Goal: Task Accomplishment & Management: Manage account settings

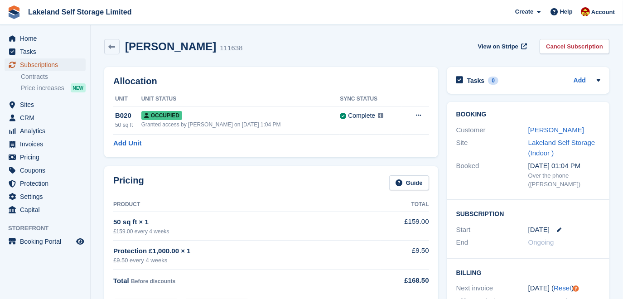
click at [40, 64] on span "Subscriptions" at bounding box center [47, 64] width 54 height 13
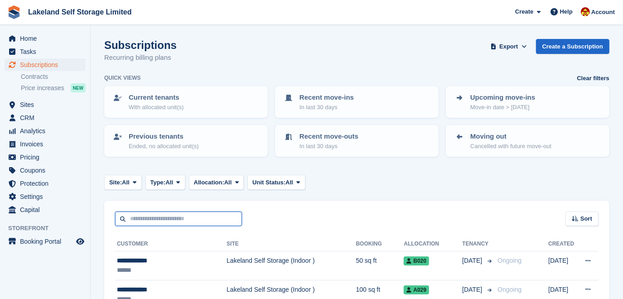
click at [145, 219] on input "text" at bounding box center [178, 218] width 127 height 15
type input "*****"
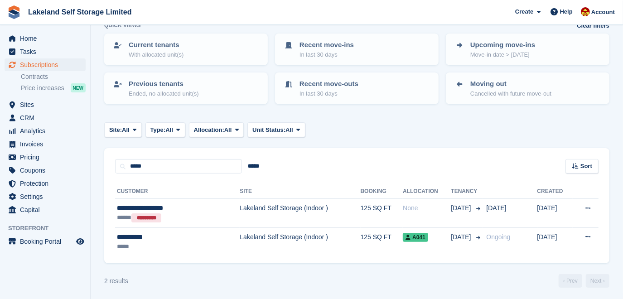
scroll to position [53, 0]
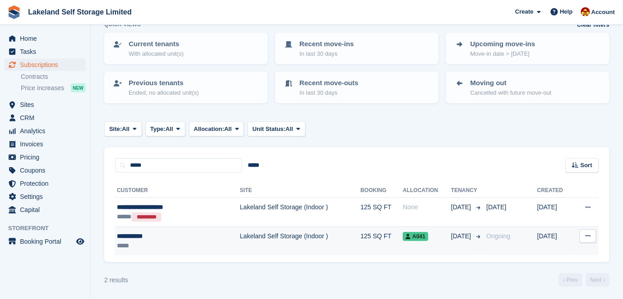
click at [278, 233] on td "Lakeland Self Storage (Indoor )" at bounding box center [300, 240] width 120 height 29
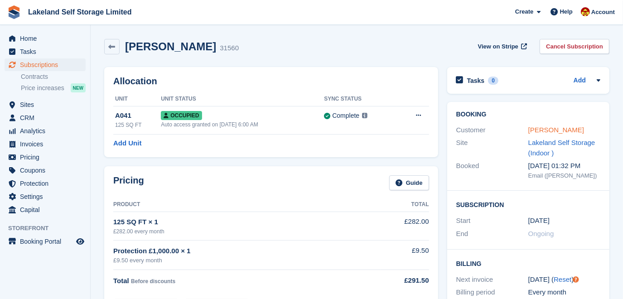
click at [552, 127] on link "David Welsh" at bounding box center [556, 130] width 56 height 8
click at [31, 67] on span "Subscriptions" at bounding box center [47, 64] width 54 height 13
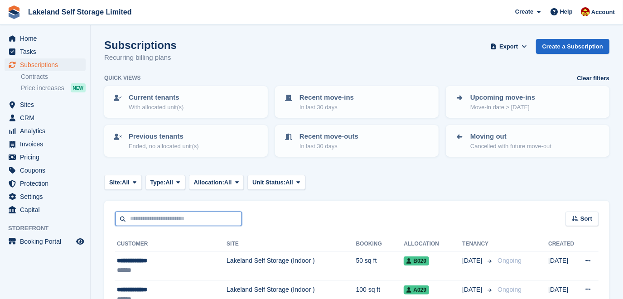
click at [143, 218] on input "text" at bounding box center [178, 218] width 127 height 15
type input "*******"
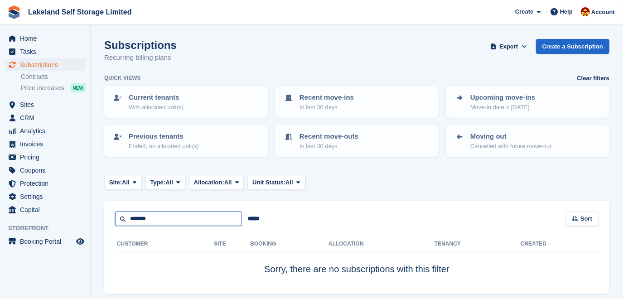
click at [142, 218] on input "*******" at bounding box center [178, 218] width 127 height 15
type input "*****"
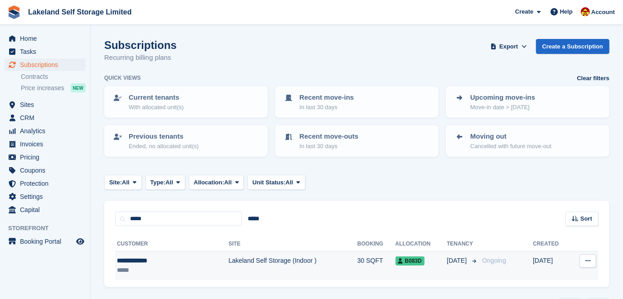
click at [245, 259] on td "Lakeland Self Storage (Indoor )" at bounding box center [292, 265] width 129 height 29
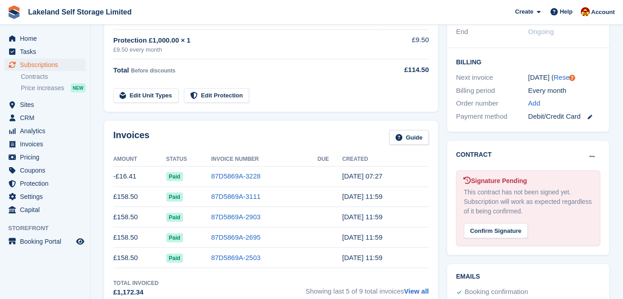
scroll to position [206, 0]
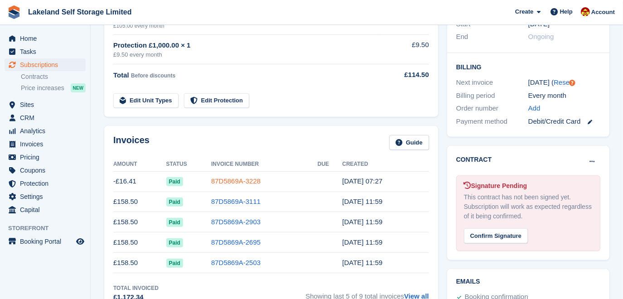
click at [235, 182] on link "87D5869A-3228" at bounding box center [235, 181] width 49 height 8
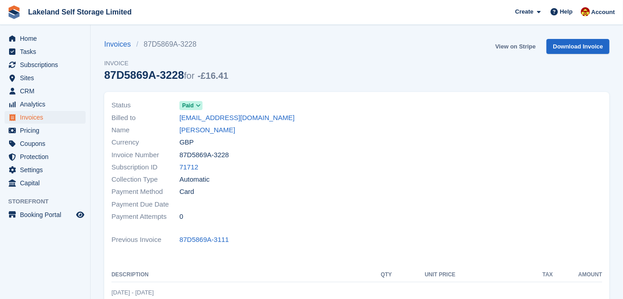
click at [519, 47] on link "View on Stripe" at bounding box center [515, 46] width 48 height 15
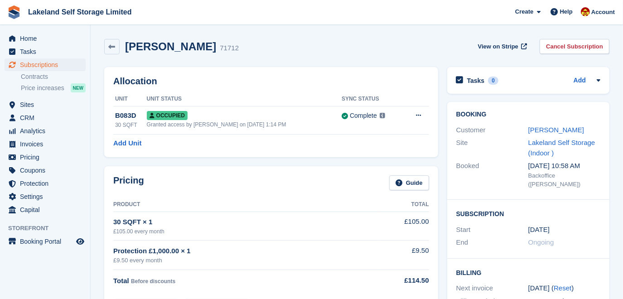
scroll to position [206, 0]
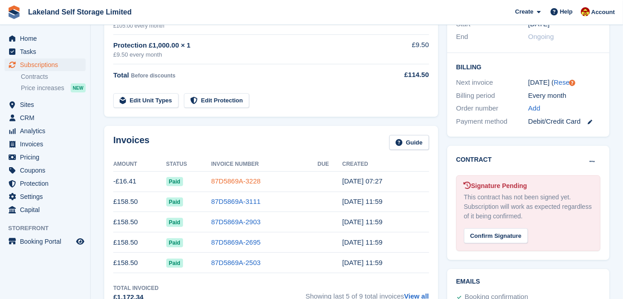
click at [240, 178] on link "87D5869A-3228" at bounding box center [235, 181] width 49 height 8
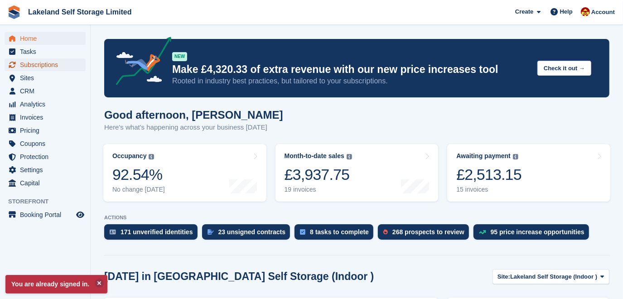
click at [55, 67] on span "Subscriptions" at bounding box center [47, 64] width 54 height 13
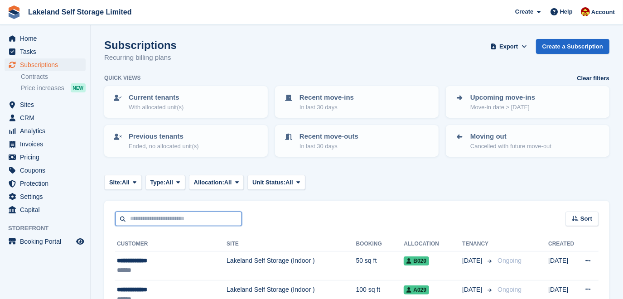
click at [153, 219] on input "text" at bounding box center [178, 218] width 127 height 15
type input "********"
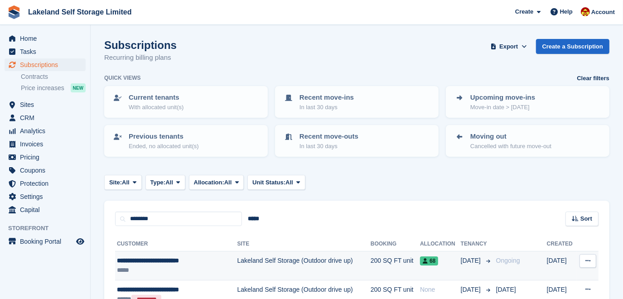
click at [273, 261] on td "Lakeland Self Storage (Outdoor drive up)" at bounding box center [303, 265] width 133 height 29
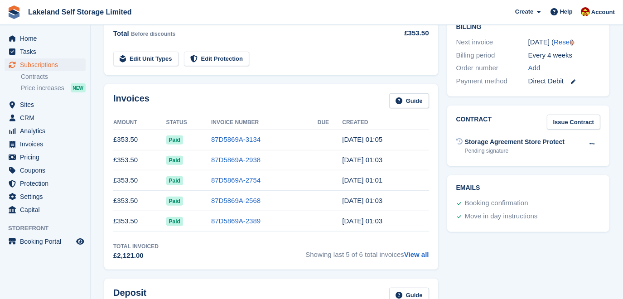
scroll to position [206, 0]
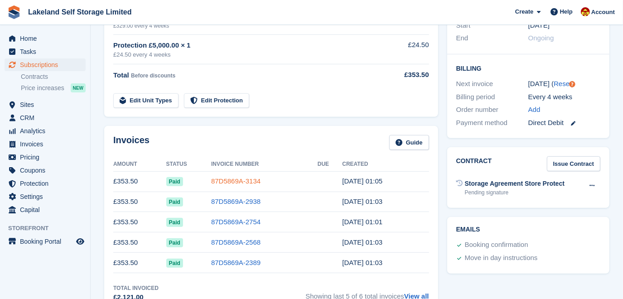
click at [254, 180] on link "87D5869A-3134" at bounding box center [235, 181] width 49 height 8
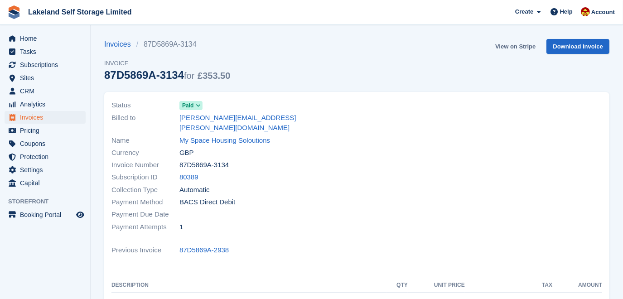
click at [523, 48] on link "View on Stripe" at bounding box center [515, 46] width 48 height 15
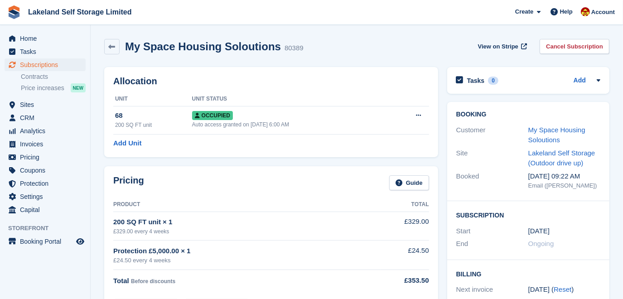
scroll to position [206, 0]
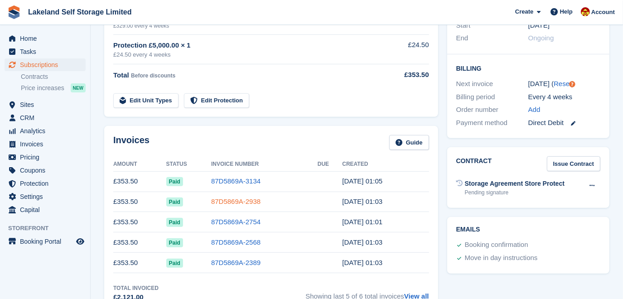
click at [242, 202] on link "87D5869A-2938" at bounding box center [235, 201] width 49 height 8
